Goal: Information Seeking & Learning: Learn about a topic

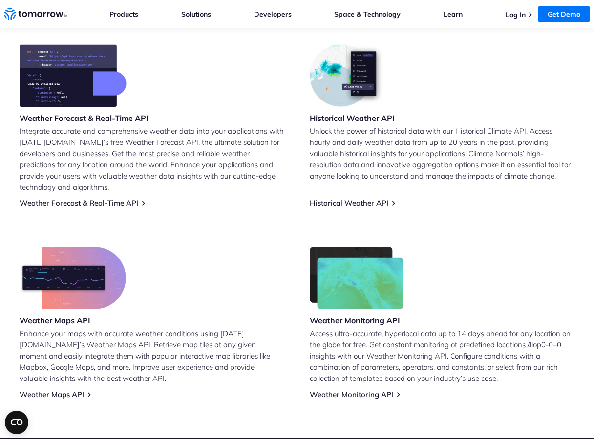
scroll to position [396, 0]
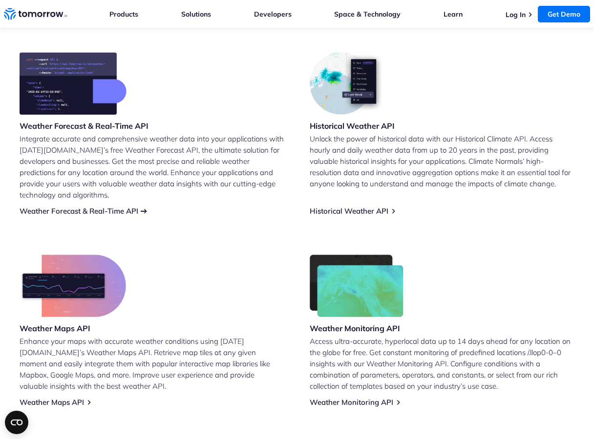
click at [122, 212] on link "Weather Forecast & Real-Time API" at bounding box center [79, 211] width 119 height 9
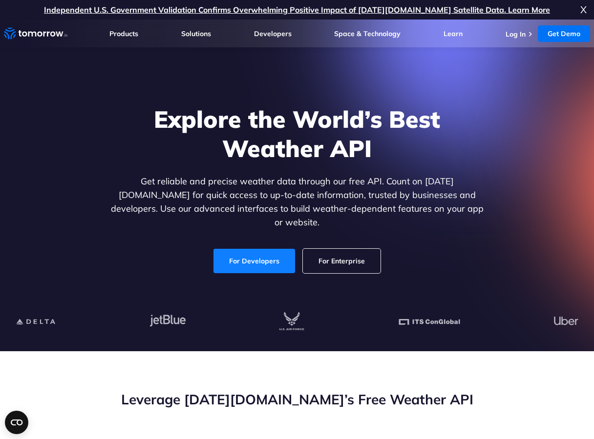
click at [274, 249] on link "For Developers" at bounding box center [254, 261] width 82 height 24
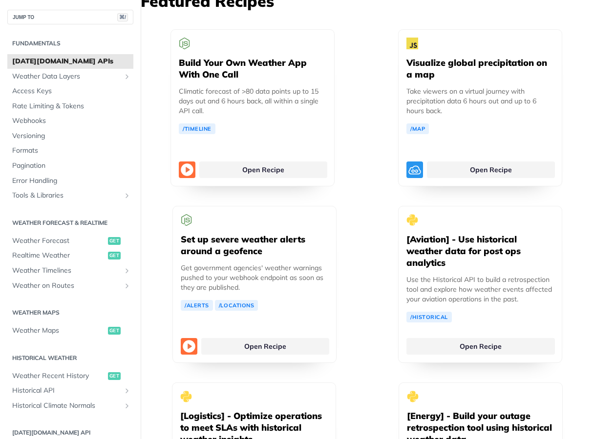
scroll to position [2404, 0]
